Goal: Information Seeking & Learning: Learn about a topic

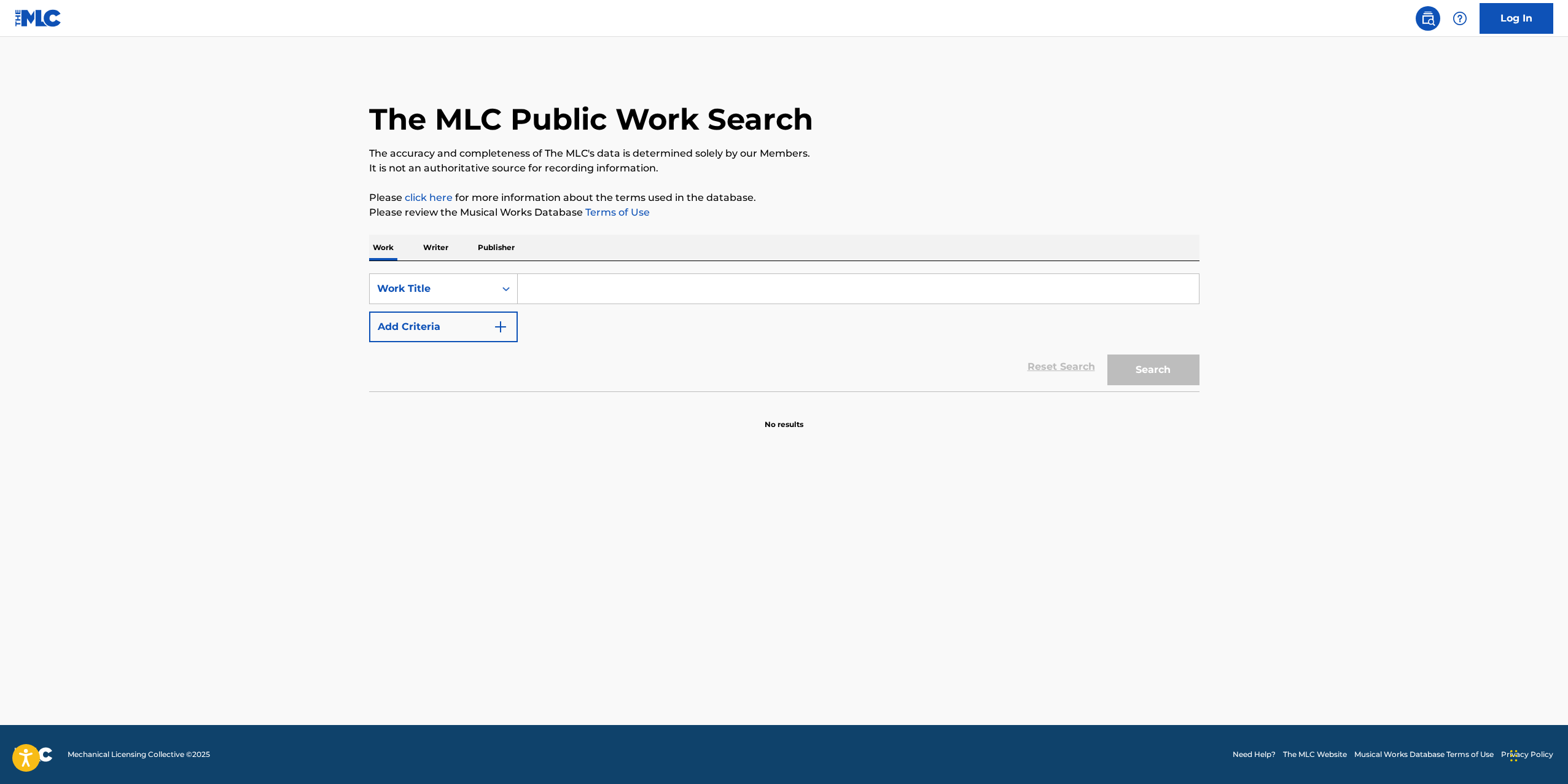
click at [1164, 383] on div "Search" at bounding box center [1150, 367] width 98 height 49
click at [1107, 289] on input "Search Form" at bounding box center [859, 289] width 682 height 29
click at [1101, 289] on input "Search Form" at bounding box center [859, 289] width 682 height 29
type input "a"
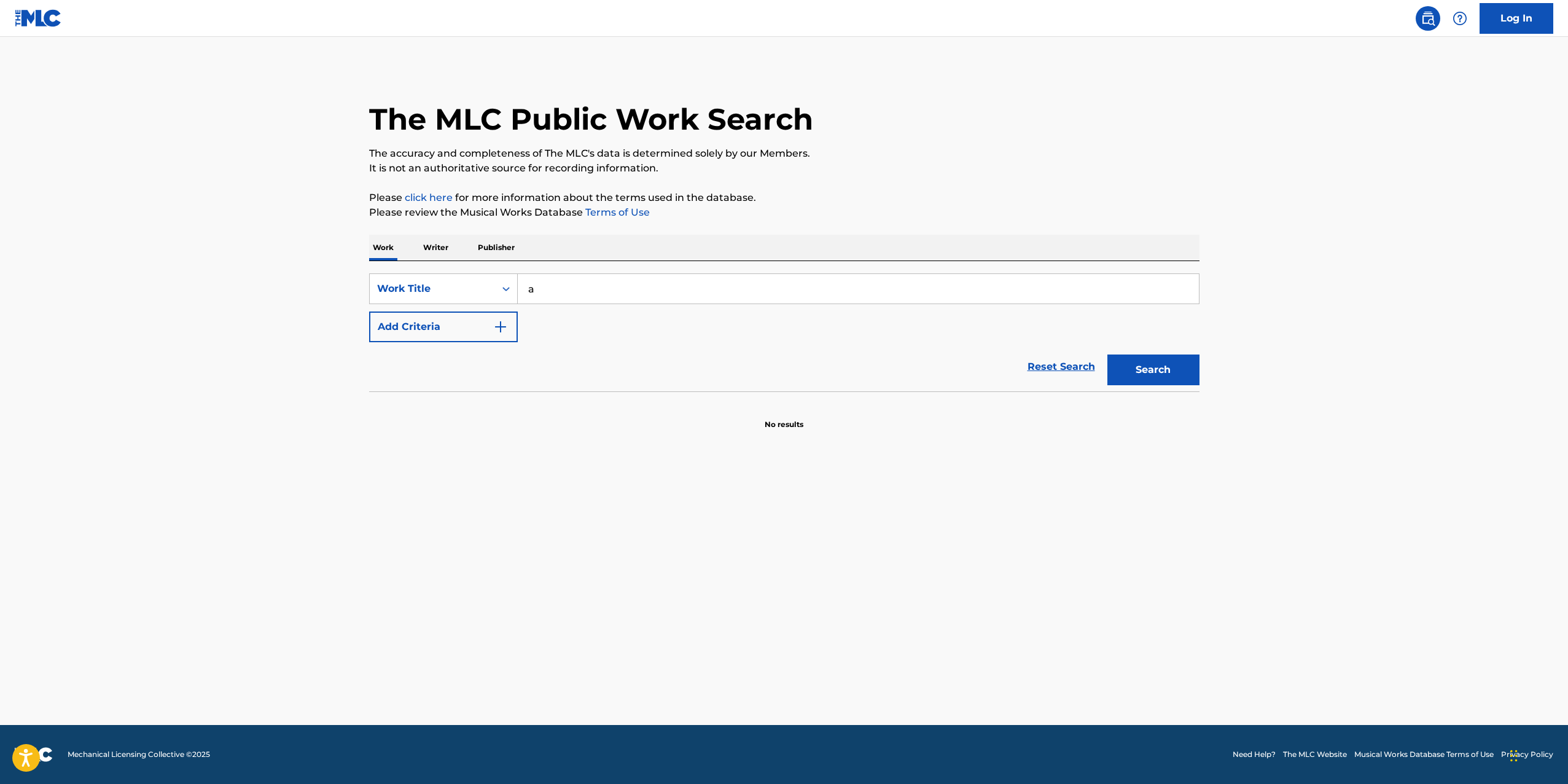
click at [1146, 385] on button "Search" at bounding box center [1154, 370] width 92 height 31
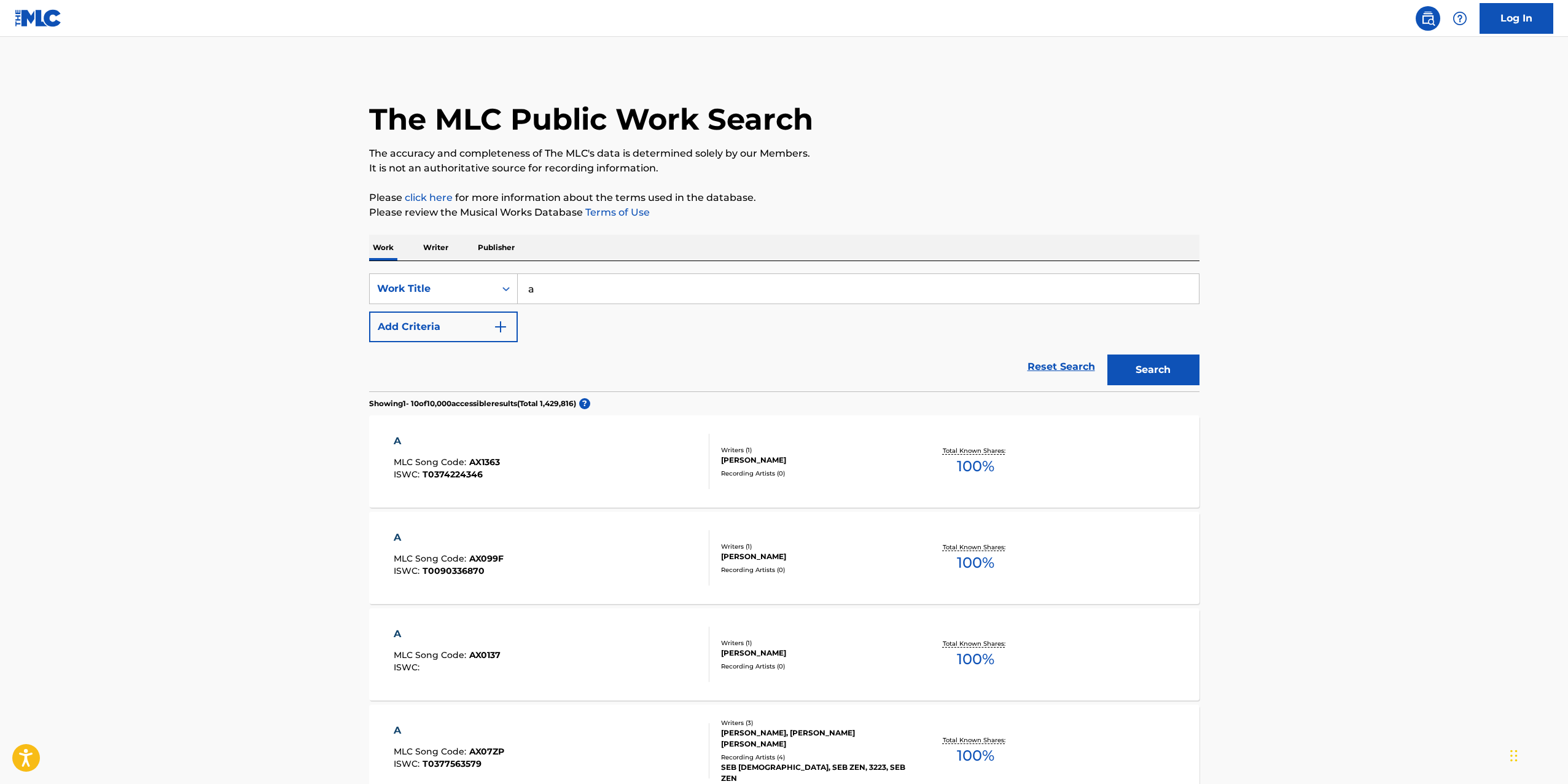
click at [407, 341] on button "Add Criteria" at bounding box center [444, 327] width 149 height 31
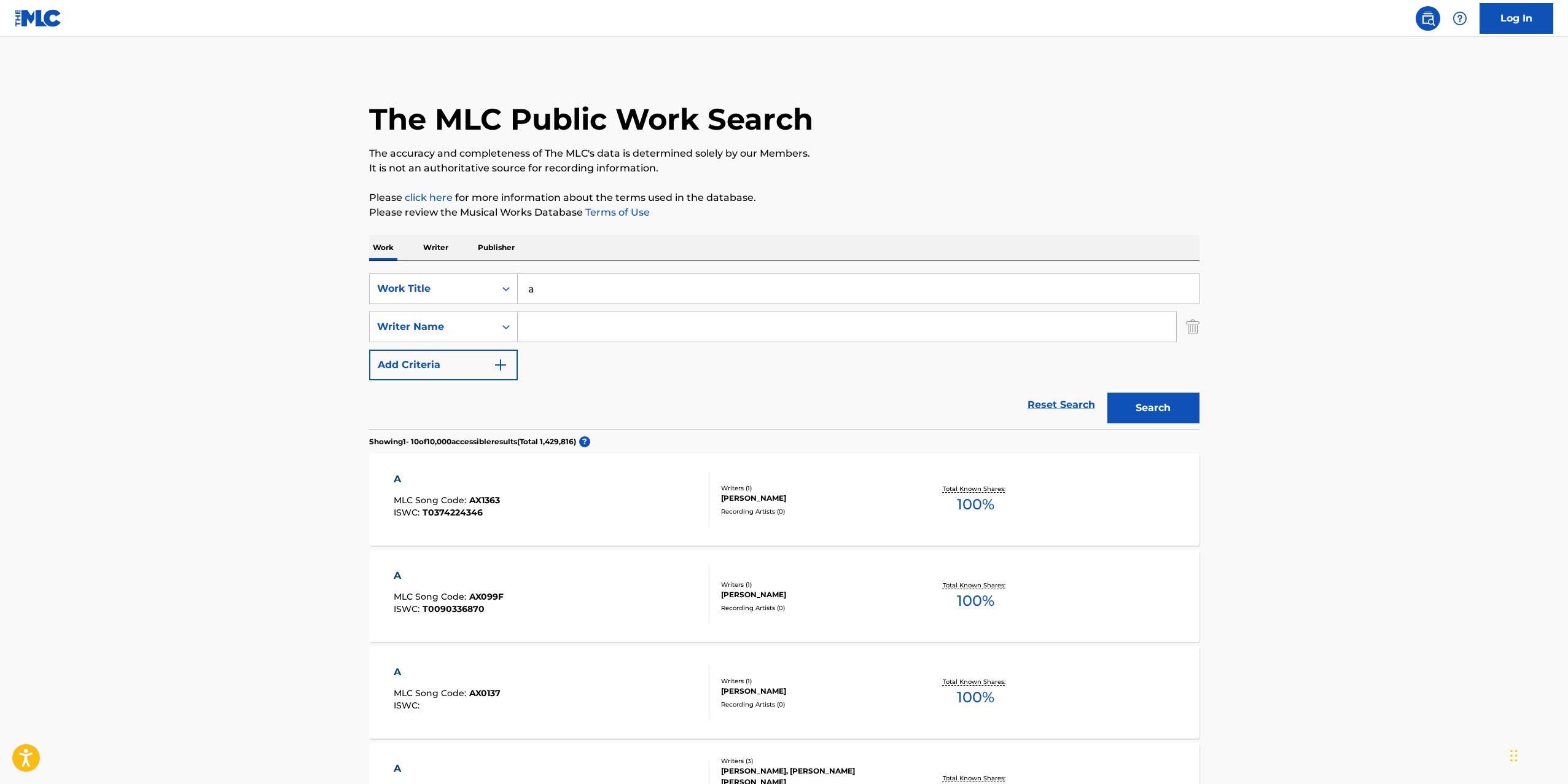
click at [415, 358] on button "Add Criteria" at bounding box center [444, 365] width 149 height 31
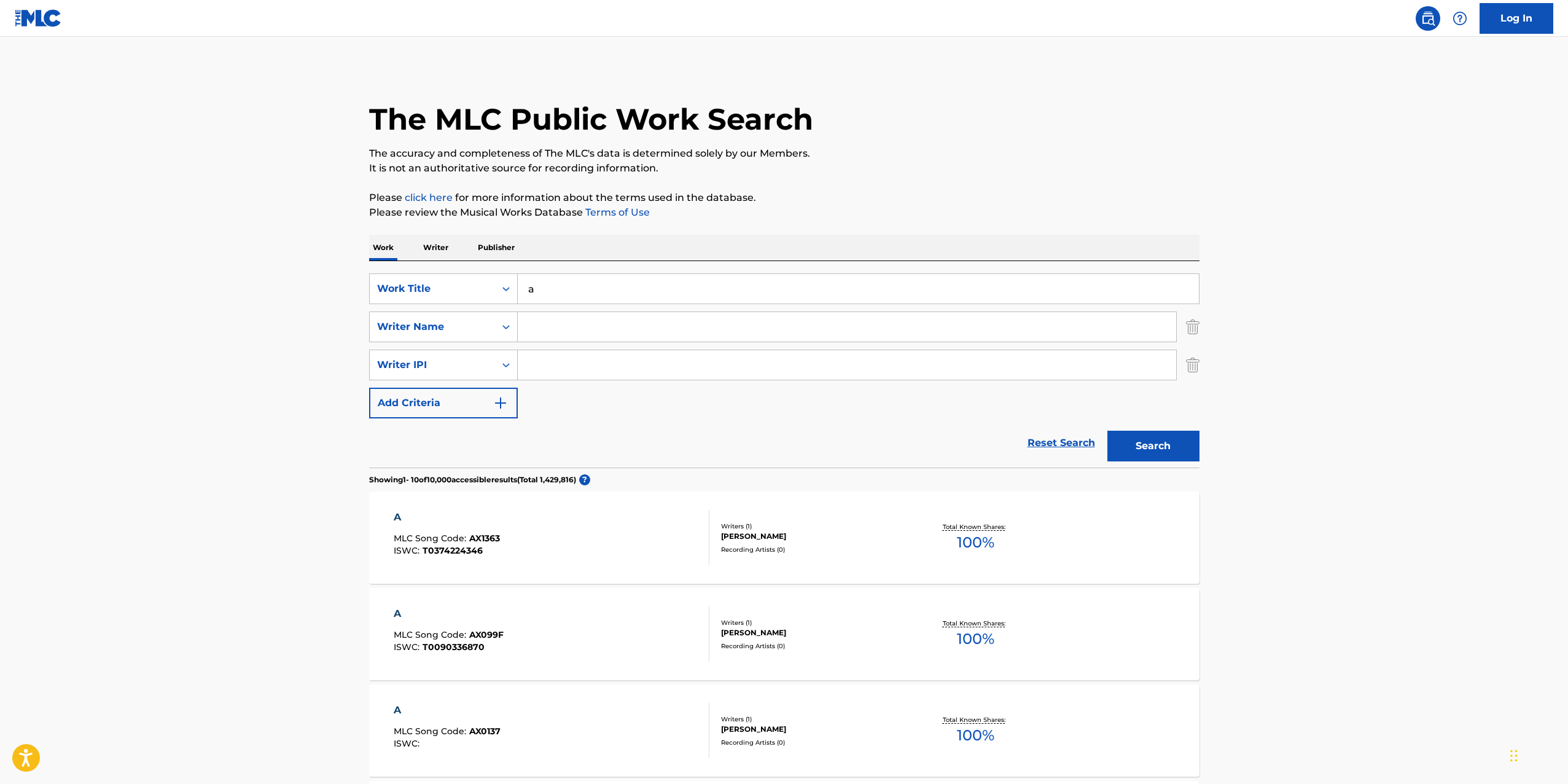
click at [417, 392] on button "Add Criteria" at bounding box center [444, 403] width 149 height 31
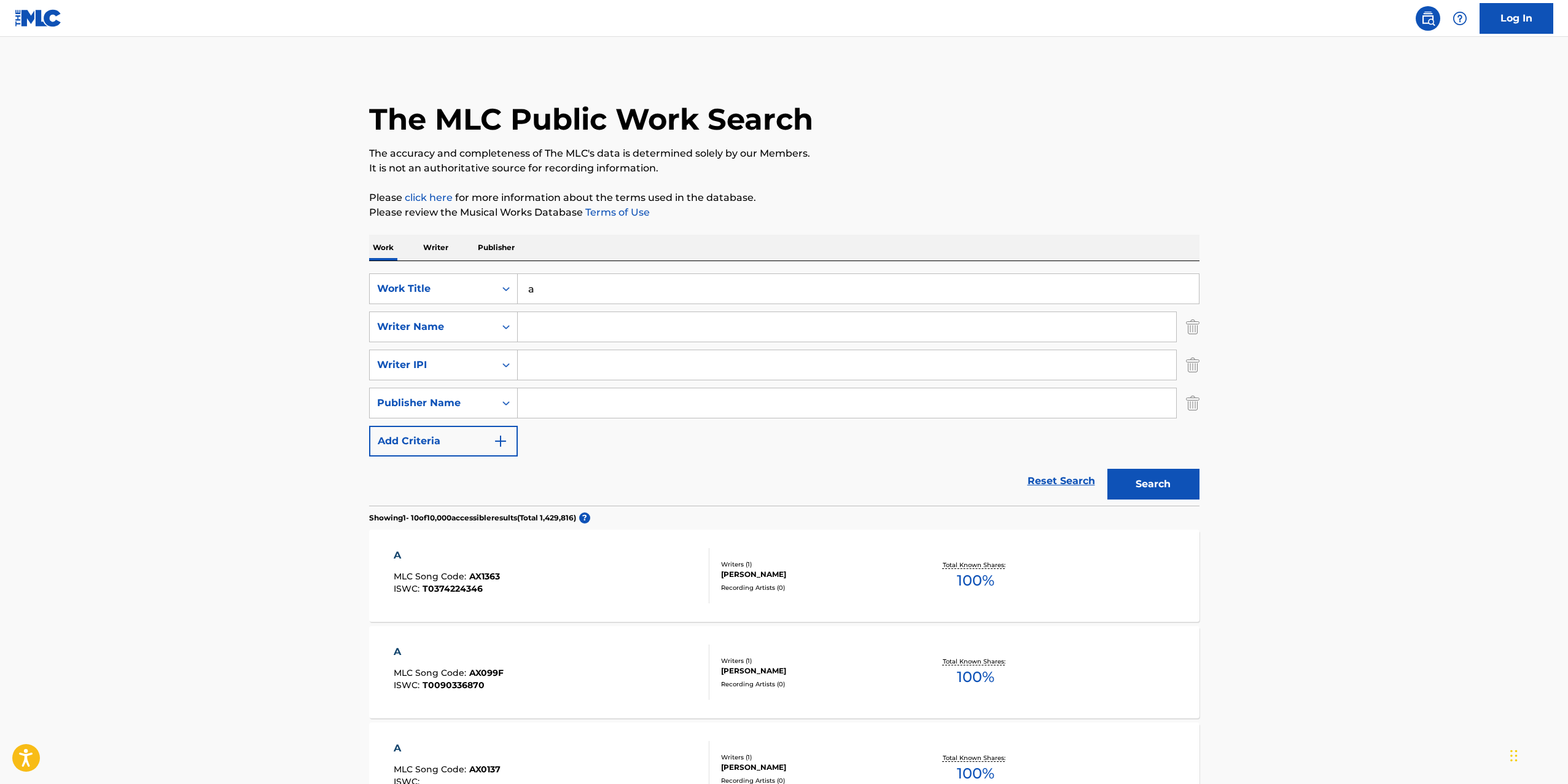
click at [419, 452] on button "Add Criteria" at bounding box center [444, 442] width 149 height 31
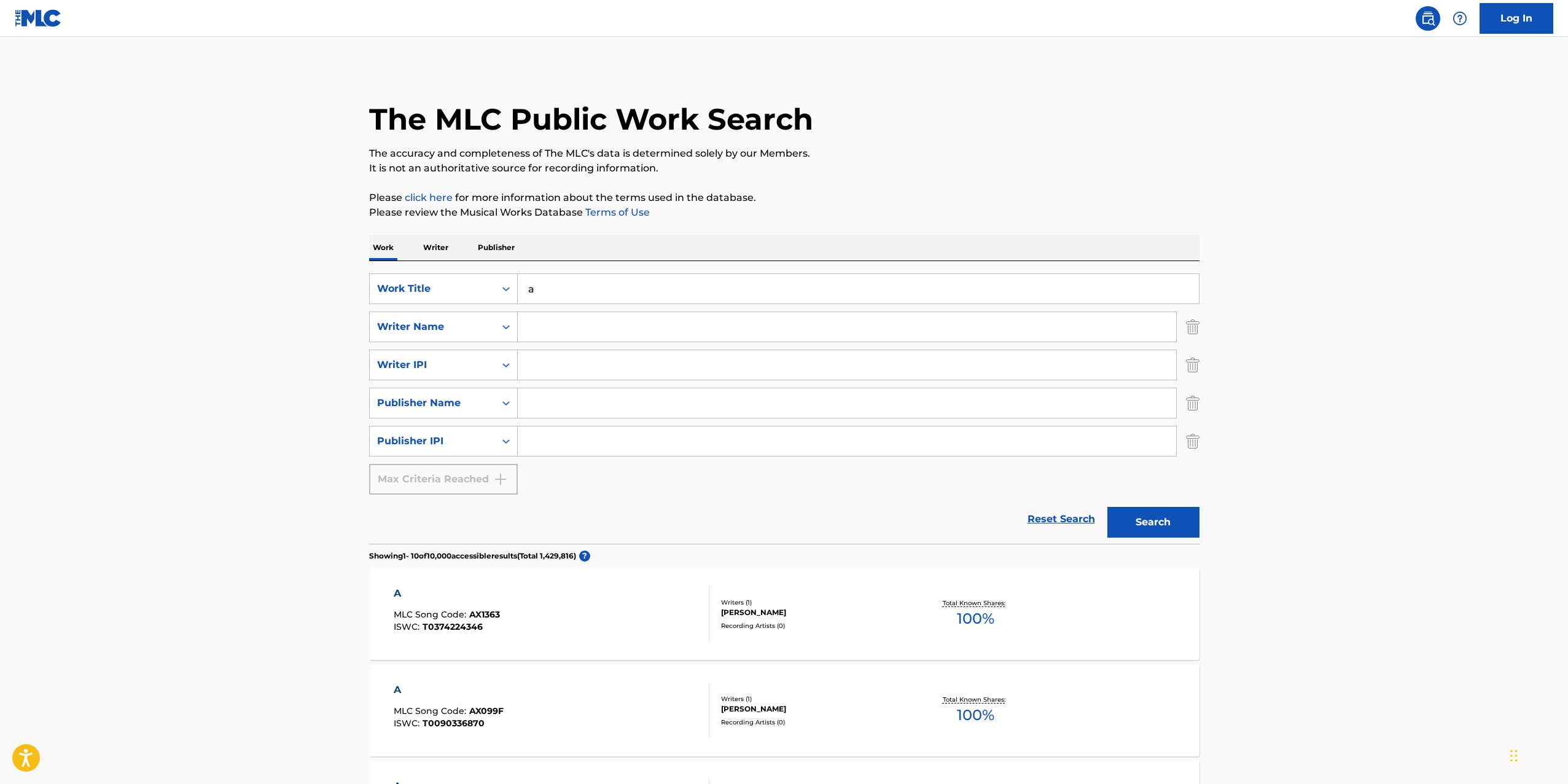
click at [418, 479] on div "Max Criteria Reached" at bounding box center [444, 479] width 149 height 31
click at [1187, 331] on img "Search Form" at bounding box center [1193, 327] width 14 height 31
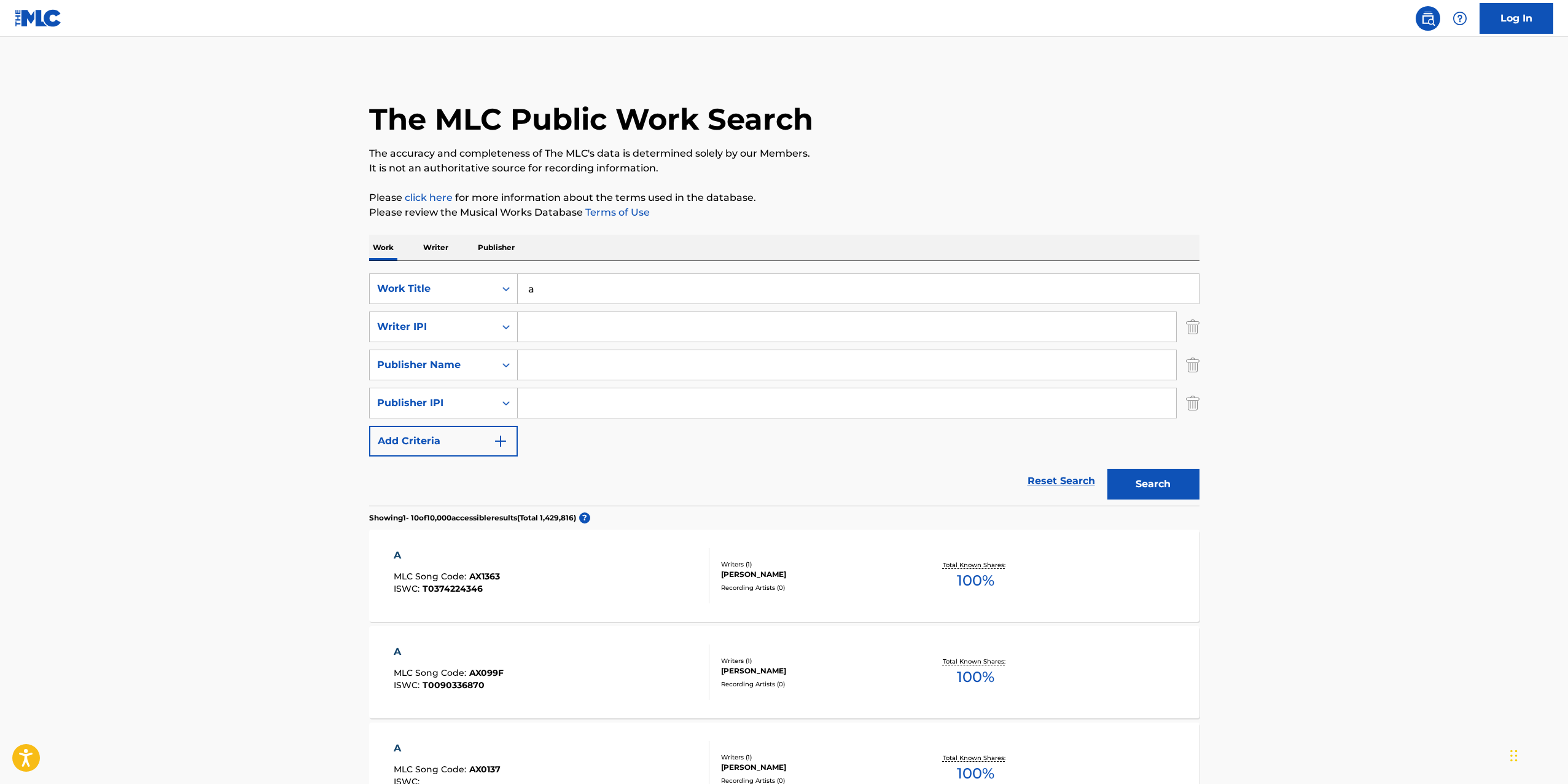
click at [1187, 331] on img "Search Form" at bounding box center [1193, 327] width 14 height 31
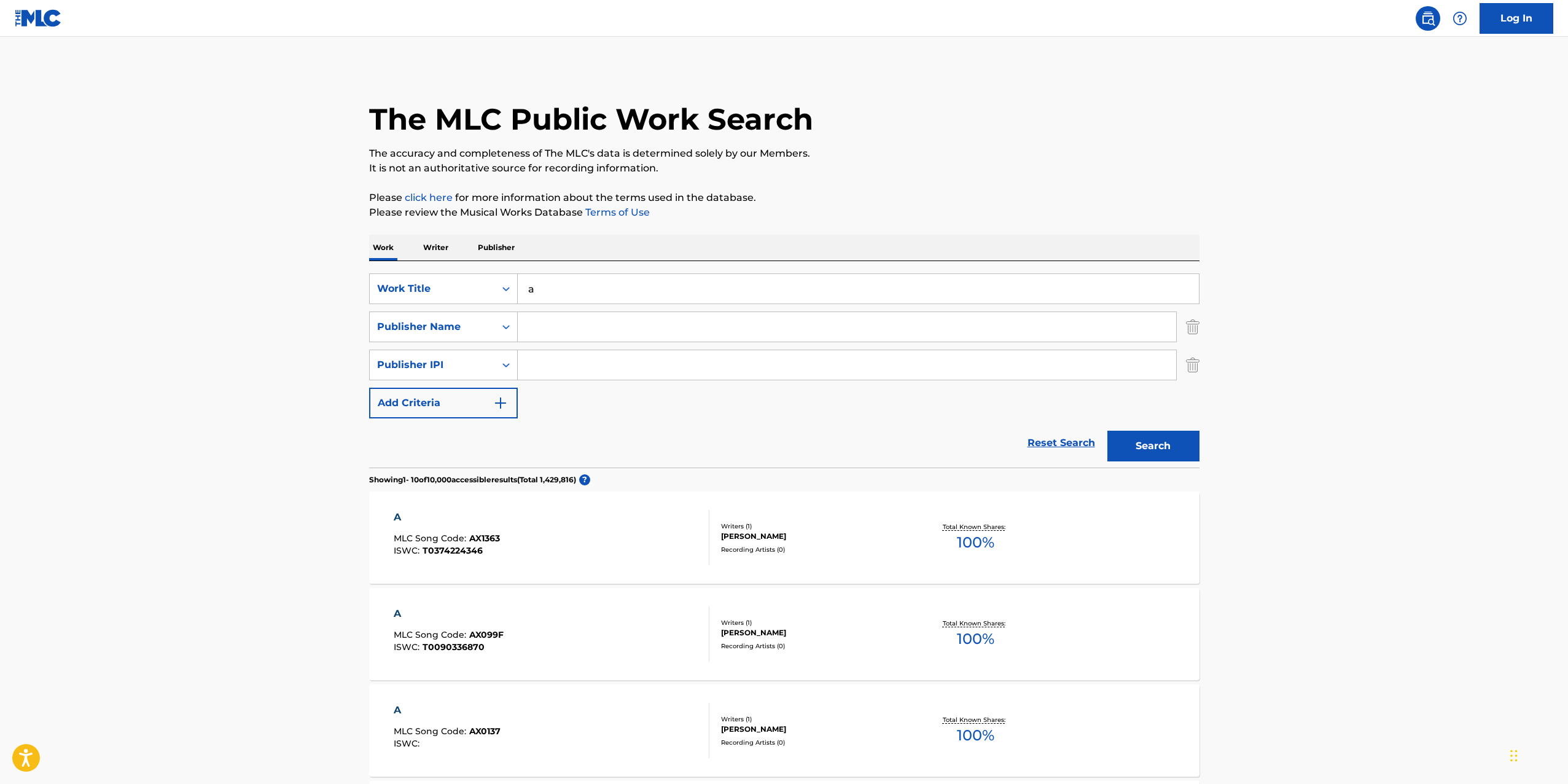
click at [1187, 331] on img "Search Form" at bounding box center [1193, 327] width 14 height 31
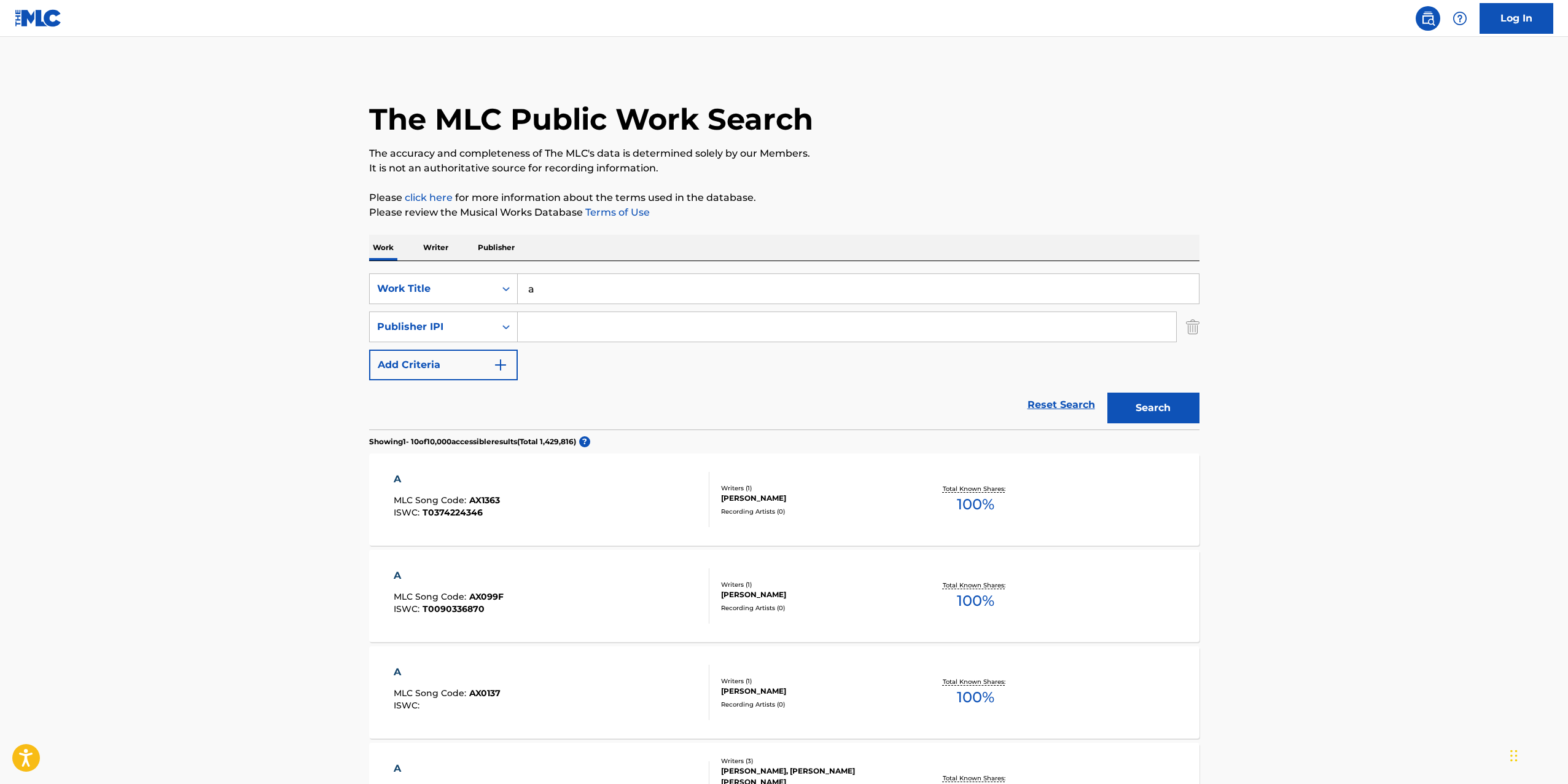
click at [1187, 331] on img "Search Form" at bounding box center [1193, 327] width 14 height 31
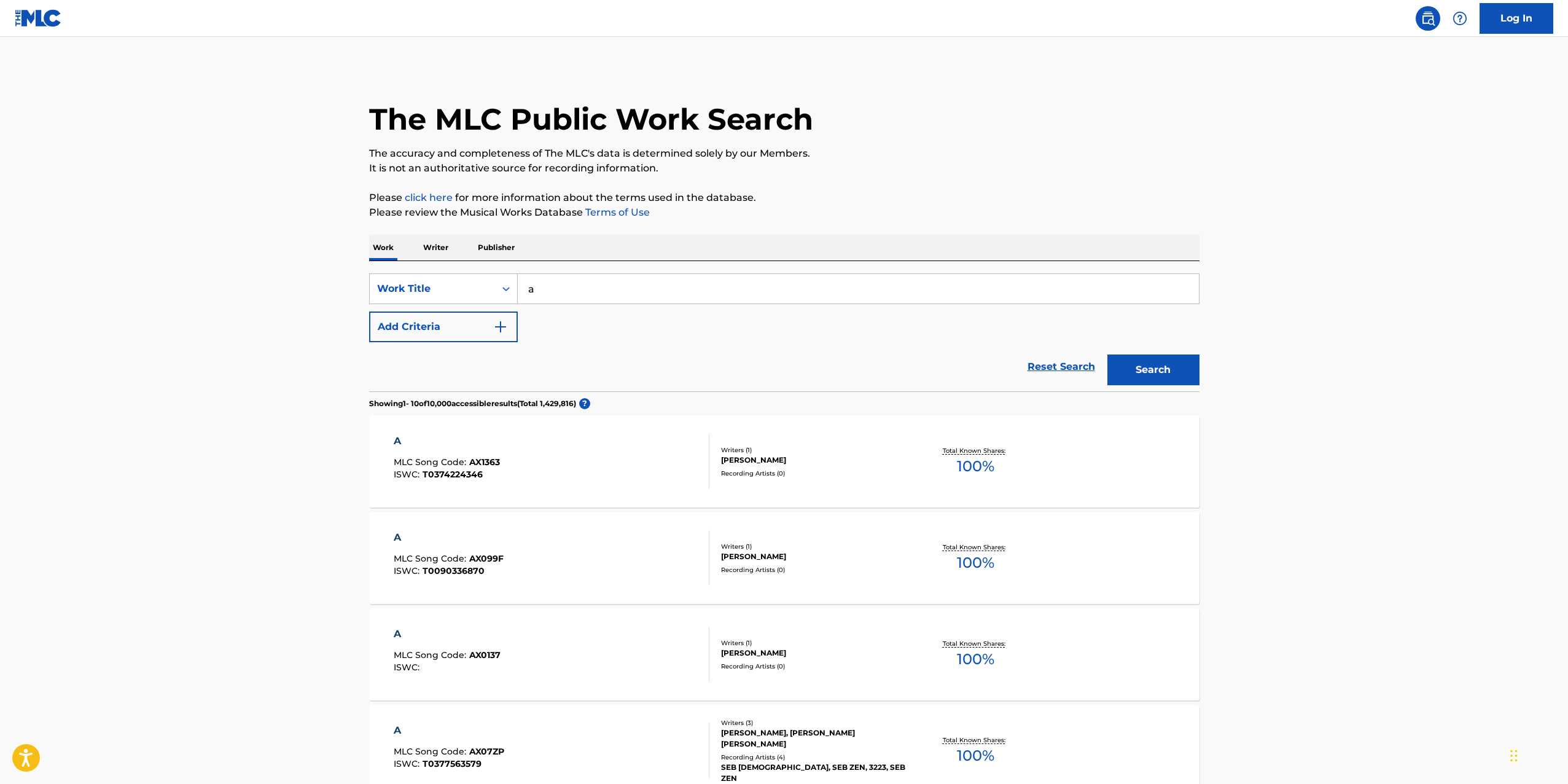
click at [454, 253] on div "Work Writer Publisher" at bounding box center [784, 248] width 830 height 26
click at [435, 250] on p "Writer" at bounding box center [436, 248] width 32 height 26
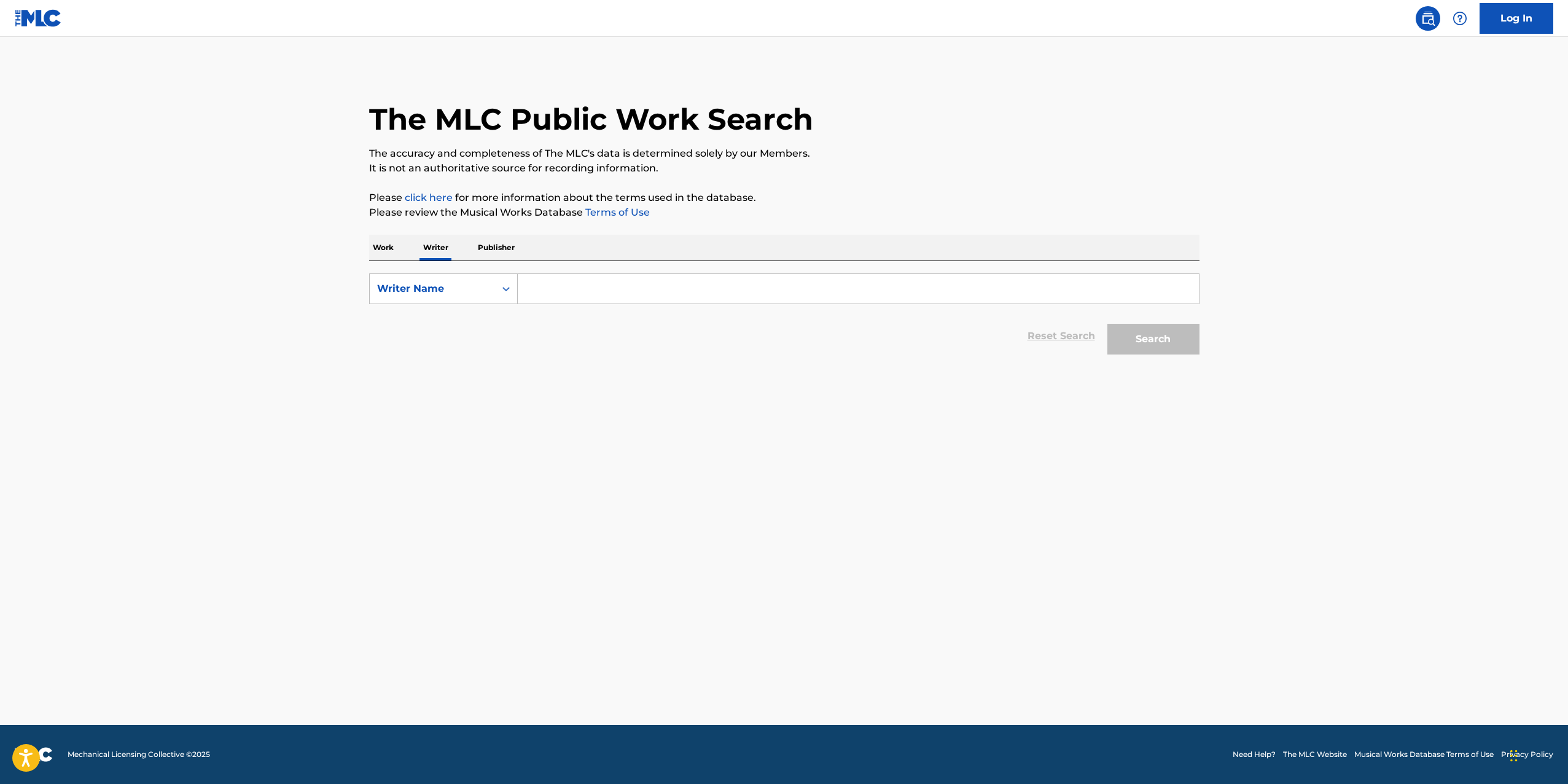
click at [434, 193] on link "click here" at bounding box center [428, 197] width 48 height 12
click at [484, 241] on p "Publisher" at bounding box center [497, 248] width 45 height 26
click at [596, 217] on link "Terms of Use" at bounding box center [616, 212] width 67 height 12
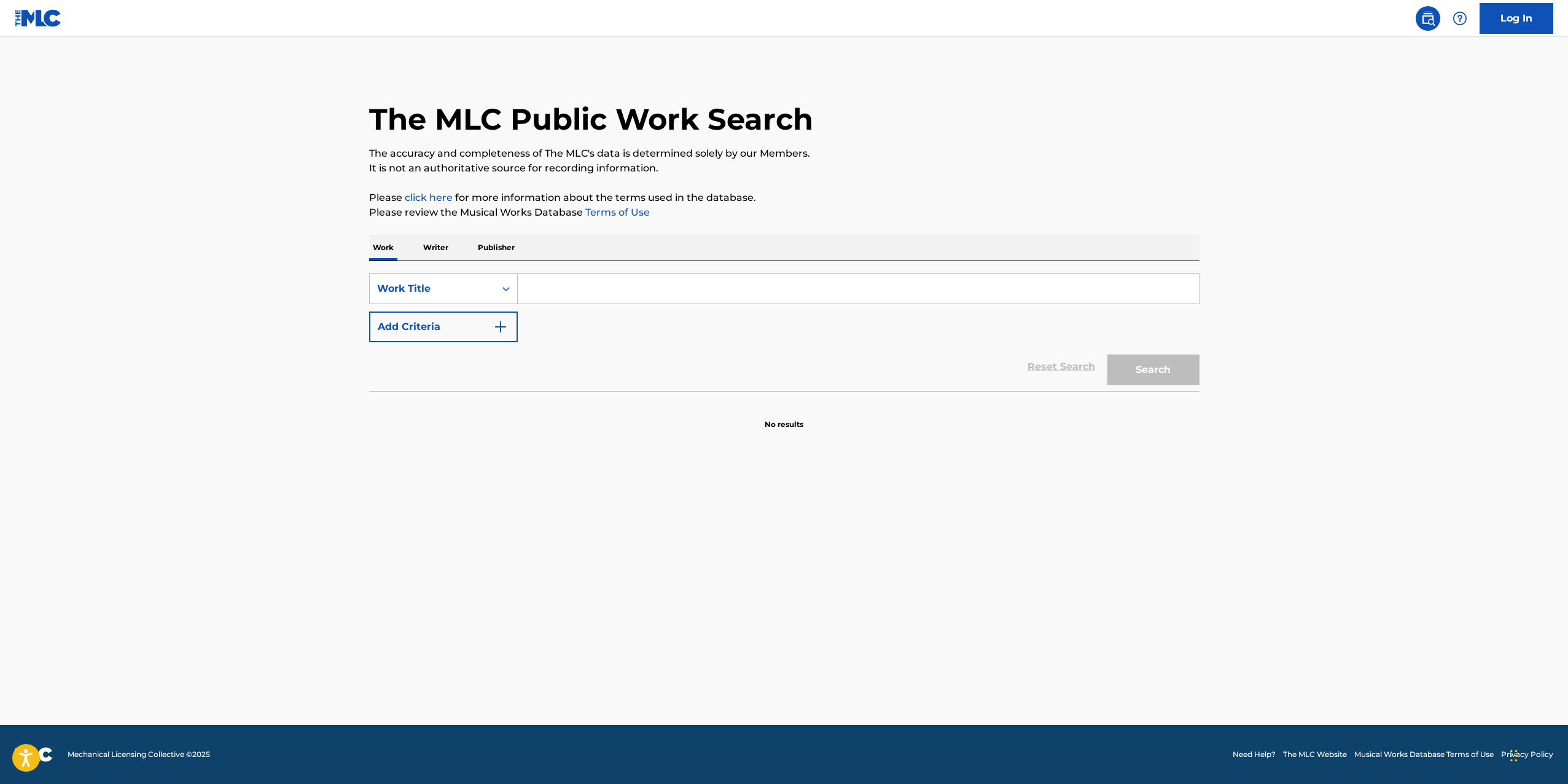
click at [626, 211] on link "Terms of Use" at bounding box center [616, 212] width 67 height 12
